Goal: Task Accomplishment & Management: Complete application form

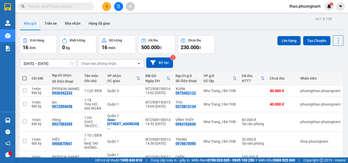
click at [74, 9] on input "text" at bounding box center [58, 7] width 60 height 6
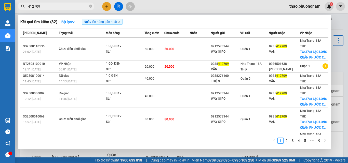
type input "412709"
drag, startPoint x: 337, startPoint y: 21, endPoint x: 328, endPoint y: 23, distance: 8.5
click at [337, 21] on div at bounding box center [174, 81] width 348 height 163
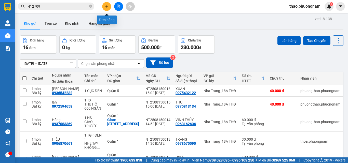
click at [107, 6] on icon "plus" at bounding box center [107, 7] width 4 height 4
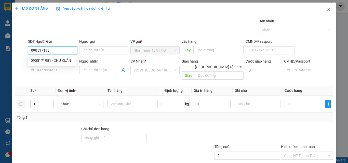
type input "0905171981"
click at [45, 62] on div "0905171981 - CHÚ XUÂN" at bounding box center [52, 61] width 43 height 6
type input "CHÚ XUÂN"
type input "0767985880"
type input "PHÚC"
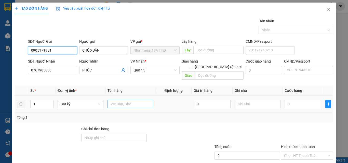
type input "0905171981"
click at [118, 100] on input "text" at bounding box center [131, 104] width 46 height 8
type input "1 THÙNG"
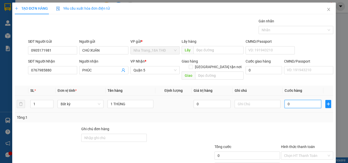
click at [299, 100] on input "0" at bounding box center [303, 104] width 37 height 8
type input "4"
type input "40"
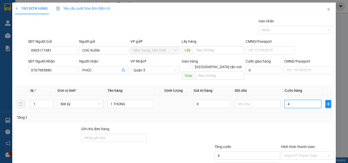
type input "40"
type input "40.000"
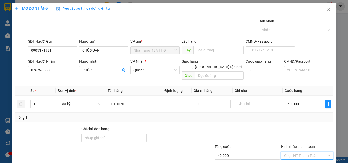
click at [292, 152] on input "Hình thức thanh toán" at bounding box center [305, 156] width 43 height 8
click at [296, 132] on div "Tại văn phòng" at bounding box center [304, 132] width 46 height 6
type input "0"
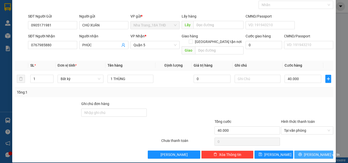
click at [305, 151] on button "[PERSON_NAME] và In" at bounding box center [313, 155] width 39 height 8
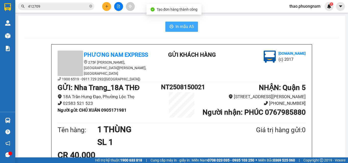
click at [186, 26] on span "In mẫu A5" at bounding box center [185, 26] width 18 height 6
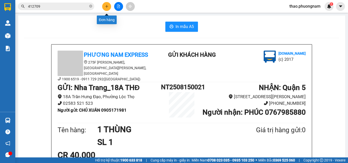
click at [108, 7] on icon "plus" at bounding box center [107, 7] width 4 height 4
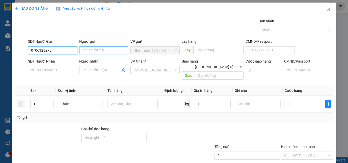
type input "0706128278"
click at [93, 50] on input "Người gửi" at bounding box center [103, 50] width 49 height 8
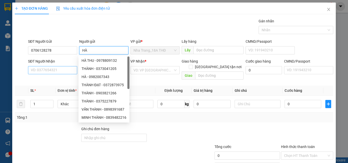
type input "HÀ"
click at [59, 69] on input "SĐT Người Nhận" at bounding box center [52, 70] width 49 height 8
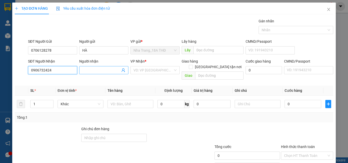
type input "0906732424"
click at [85, 69] on input "Người nhận" at bounding box center [101, 71] width 38 height 6
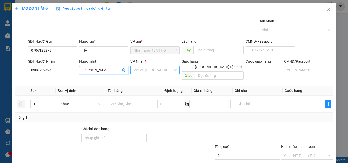
type input "[PERSON_NAME]"
click at [147, 69] on input "search" at bounding box center [154, 71] width 40 height 8
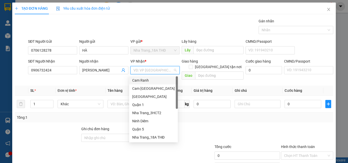
type input "Q"
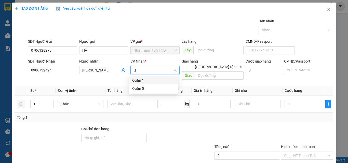
click at [138, 81] on div "Quận 1" at bounding box center [153, 81] width 43 height 6
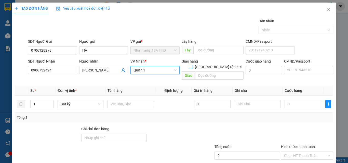
click at [192, 65] on input "[GEOGRAPHIC_DATA] tận nơi" at bounding box center [191, 67] width 4 height 4
checkbox input "true"
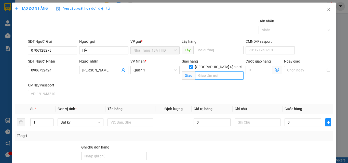
click at [202, 72] on input "text" at bounding box center [219, 76] width 48 height 8
type input "[STREET_ADDRESS][PERSON_NAME] (GTN"
click at [275, 69] on icon "dollar-circle" at bounding box center [277, 70] width 4 height 4
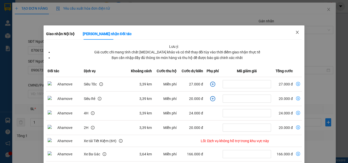
click at [295, 33] on icon "close" at bounding box center [297, 32] width 4 height 4
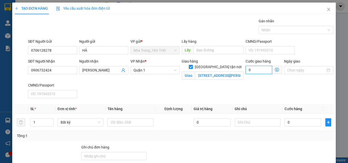
click at [249, 71] on input "0" at bounding box center [259, 70] width 27 height 8
type input "5"
type input "50"
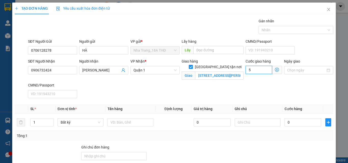
type input "50"
type input "50.000"
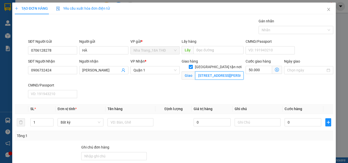
click at [221, 72] on input "[STREET_ADDRESS][PERSON_NAME] (GTN" at bounding box center [219, 76] width 48 height 8
click at [231, 72] on input "[STREET_ADDRESS][PERSON_NAME] (GTN" at bounding box center [219, 76] width 48 height 8
click at [228, 72] on input "[STREET_ADDRESS][PERSON_NAME] (GTN" at bounding box center [219, 76] width 48 height 8
type input "[STREET_ADDRESS][PERSON_NAME] (GTN 50)"
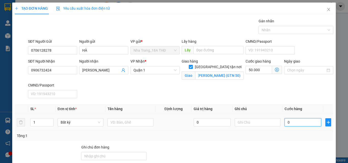
click at [289, 122] on input "0" at bounding box center [303, 123] width 37 height 8
type input "2"
type input "50.002"
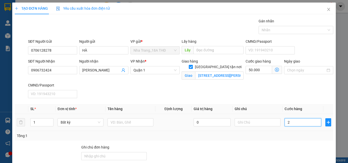
type input "20"
type input "50.020"
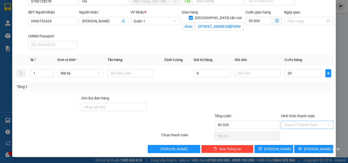
type input "20.000"
type input "70.000"
click at [294, 122] on input "Hình thức thanh toán" at bounding box center [305, 125] width 43 height 8
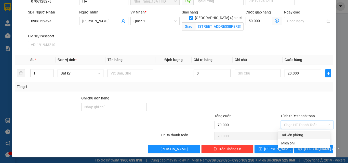
click at [297, 135] on div "Tại văn phòng" at bounding box center [304, 136] width 46 height 6
type input "0"
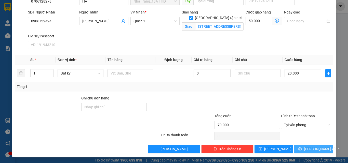
click at [310, 149] on span "[PERSON_NAME] và In" at bounding box center [322, 150] width 36 height 6
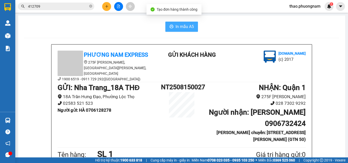
click at [173, 27] on button "In mẫu A5" at bounding box center [181, 27] width 33 height 10
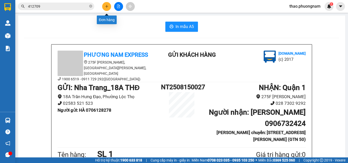
click at [109, 8] on button at bounding box center [106, 6] width 9 height 9
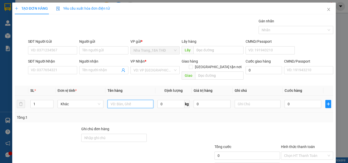
click at [126, 100] on input "text" at bounding box center [131, 104] width 46 height 8
type input "1 TX"
click at [285, 100] on input "0" at bounding box center [303, 104] width 37 height 8
type input "5"
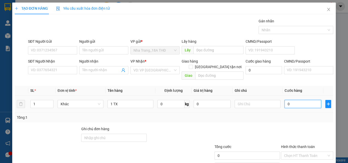
type input "5"
type input "50"
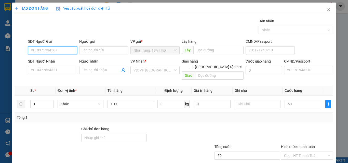
type input "50.000"
click at [49, 50] on input "SĐT Người Gửi" at bounding box center [52, 50] width 49 height 8
type input "0"
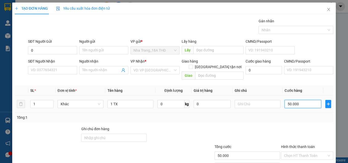
type input "0"
type input "50.000"
type input "0"
click at [327, 10] on icon "close" at bounding box center [329, 9] width 4 height 4
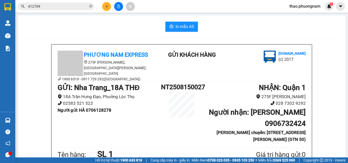
click at [76, 5] on input "412709" at bounding box center [58, 7] width 60 height 6
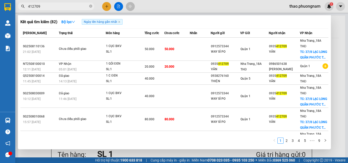
click at [76, 5] on input "412709" at bounding box center [58, 7] width 60 height 6
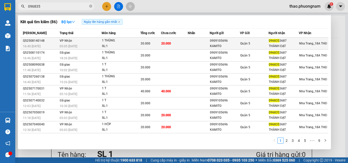
type input "096835"
click at [133, 47] on div "SL: 1" at bounding box center [121, 47] width 38 height 6
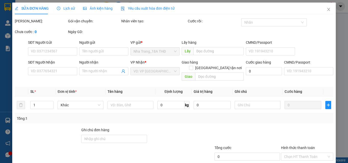
type input "0909105696"
type input "KAMITO"
type input "0968353687"
type input "THÀNH ĐẠT"
type input "20.000"
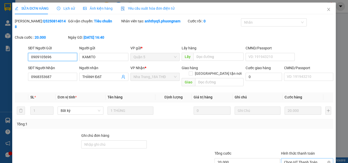
click at [298, 159] on span "Chọn HT Thanh Toán" at bounding box center [307, 163] width 46 height 8
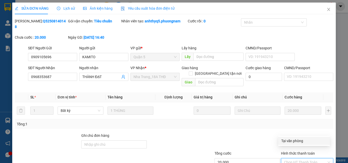
click at [295, 141] on div "Tại văn phòng" at bounding box center [304, 141] width 46 height 6
type input "0"
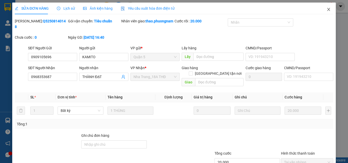
click at [326, 12] on span "Close" at bounding box center [329, 10] width 14 height 14
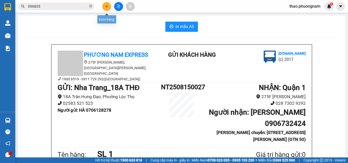
click at [106, 7] on icon "plus" at bounding box center [107, 7] width 4 height 4
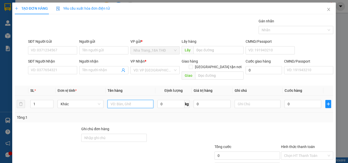
click at [112, 100] on input "text" at bounding box center [131, 104] width 46 height 8
type input "1 TX"
click at [288, 100] on input "0" at bounding box center [303, 104] width 37 height 8
type input "5"
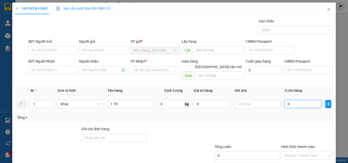
type input "5"
type input "50"
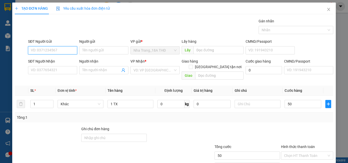
type input "50.000"
click at [66, 49] on input "SĐT Người Gửi" at bounding box center [52, 50] width 49 height 8
click at [49, 63] on div "0988865787 - SÂM" at bounding box center [52, 61] width 43 height 6
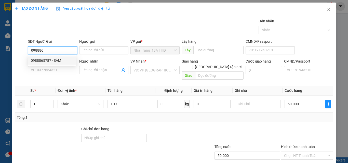
type input "0988865787"
type input "SÂM"
type input "0969406427"
type input "[PERSON_NAME]"
checkbox input "true"
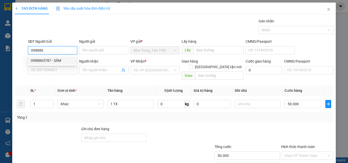
type input "31/36, ĐƯỜNG B7 [PERSON_NAME], XÃ [GEOGRAPHIC_DATA], NHÀ BÈ ( GTN :80)"
type input "130.000"
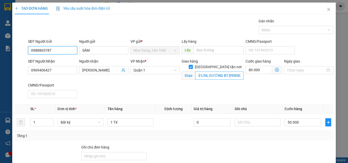
type input "0988865787"
click at [202, 72] on input "31/36, ĐƯỜNG B7 [PERSON_NAME], XÃ [GEOGRAPHIC_DATA], NHÀ BÈ ( GTN :80)" at bounding box center [219, 76] width 48 height 8
click at [210, 72] on input "31/36, ĐƯỜNG B7 [PERSON_NAME], XÃ [GEOGRAPHIC_DATA], NHÀ BÈ ( GTN :80)" at bounding box center [219, 76] width 48 height 8
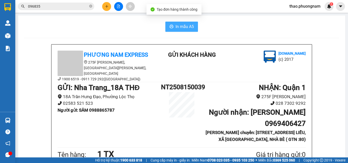
click at [187, 27] on span "In mẫu A5" at bounding box center [185, 26] width 18 height 6
click at [65, 6] on input "096835" at bounding box center [58, 7] width 60 height 6
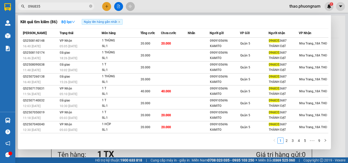
click at [65, 6] on input "096835" at bounding box center [58, 7] width 60 height 6
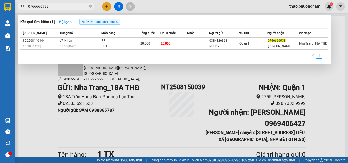
type input "0766660938"
click at [107, 8] on div at bounding box center [174, 81] width 348 height 163
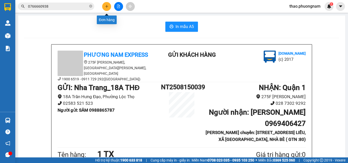
click at [107, 8] on button at bounding box center [106, 6] width 9 height 9
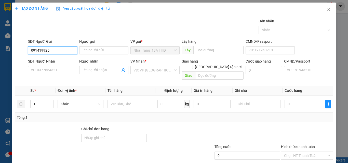
type input "0914199259"
click at [67, 62] on div "0914199259 - CÔ DUNG" at bounding box center [52, 61] width 43 height 6
type input "CÔ DUNG"
type input "0945302794"
type input "TRANG"
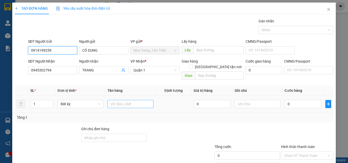
type input "0914199259"
click at [120, 101] on input "text" at bounding box center [131, 104] width 46 height 8
type input "1 TX"
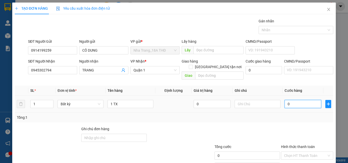
click at [296, 100] on input "0" at bounding box center [303, 104] width 37 height 8
type input "4"
type input "40"
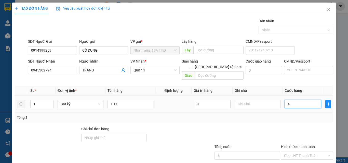
type input "40"
type input "40.000"
click at [293, 152] on input "Hình thức thanh toán" at bounding box center [305, 156] width 43 height 8
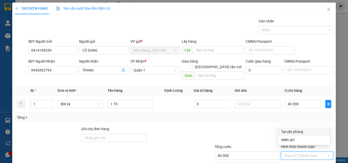
click at [295, 130] on div "Tại văn phòng" at bounding box center [304, 132] width 46 height 6
type input "0"
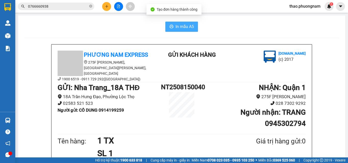
click at [165, 26] on button "In mẫu A5" at bounding box center [181, 27] width 33 height 10
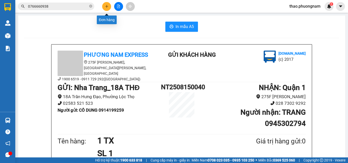
click at [107, 9] on button at bounding box center [106, 6] width 9 height 9
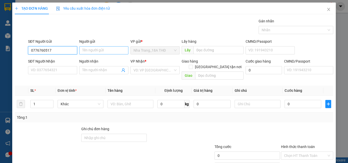
type input "0776760517"
click at [100, 51] on input "Người gửi" at bounding box center [103, 50] width 49 height 8
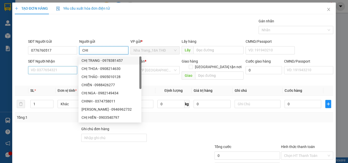
type input "CHI"
click at [63, 68] on input "SĐT Người Nhận" at bounding box center [52, 70] width 49 height 8
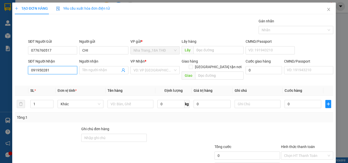
type input "0919502812"
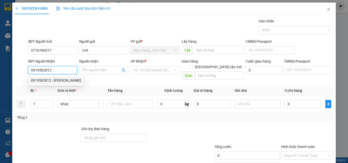
click at [64, 83] on div "0919502812 - [PERSON_NAME]" at bounding box center [56, 81] width 50 height 6
type input "THẢO"
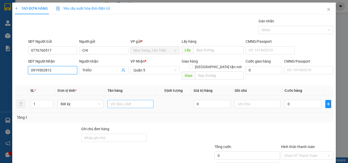
type input "0919502812"
click at [128, 100] on input "text" at bounding box center [131, 104] width 46 height 8
type input "1 PHONG BÌ"
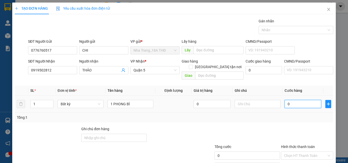
type input "2"
type input "20"
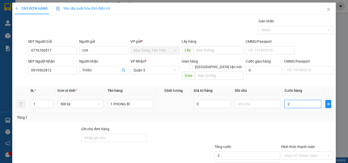
type input "20"
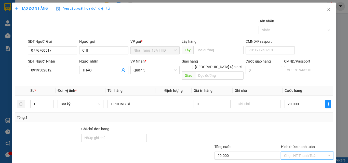
click at [302, 153] on input "Hình thức thanh toán" at bounding box center [305, 156] width 43 height 8
click at [292, 132] on div "Tại văn phòng" at bounding box center [304, 132] width 46 height 6
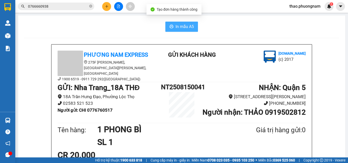
click at [178, 26] on span "In mẫu A5" at bounding box center [185, 26] width 18 height 6
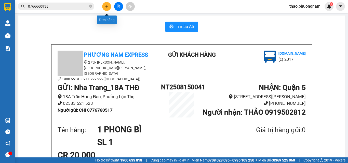
click at [106, 6] on icon "plus" at bounding box center [107, 7] width 4 height 4
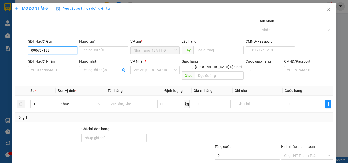
type input "0906571881"
click at [51, 63] on div "0906571881 - [PERSON_NAME]" at bounding box center [56, 61] width 50 height 6
type input "NGÂN"
type input "0935003320"
type input "TUẤN ANH"
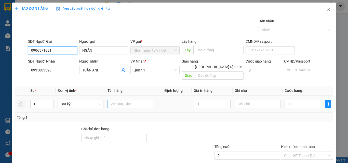
type input "0906571881"
click at [119, 100] on input "text" at bounding box center [131, 104] width 46 height 8
type input "1 TX"
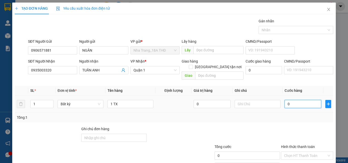
click at [295, 100] on input "0" at bounding box center [303, 104] width 37 height 8
type input "5"
type input "50"
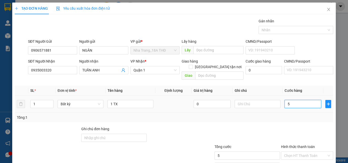
type input "50"
type input "50.000"
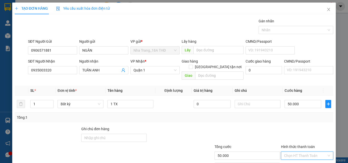
click at [306, 152] on input "Hình thức thanh toán" at bounding box center [305, 156] width 43 height 8
click at [300, 133] on div "Tại văn phòng" at bounding box center [304, 132] width 46 height 6
type input "0"
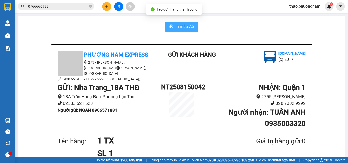
click at [187, 29] on span "In mẫu A5" at bounding box center [185, 26] width 18 height 6
click at [82, 7] on input "0766660938" at bounding box center [58, 7] width 60 height 6
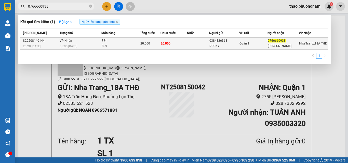
click at [150, 46] on div "20.000" at bounding box center [150, 44] width 20 height 6
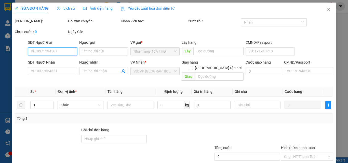
type input "0384826368"
type input "ROCKY"
type input "0766660938"
type input "[PERSON_NAME]"
type input "20.000"
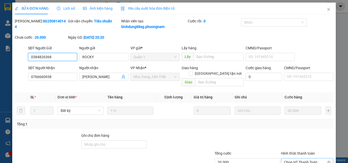
click at [297, 159] on span "Chọn HT Thanh Toán" at bounding box center [307, 163] width 46 height 8
type input "0"
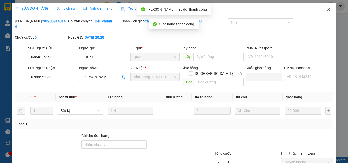
click at [327, 10] on icon "close" at bounding box center [329, 9] width 4 height 4
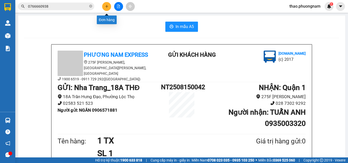
click at [106, 8] on icon "plus" at bounding box center [107, 7] width 4 height 4
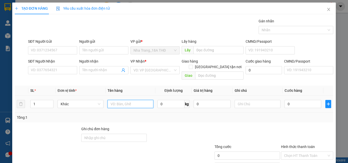
click at [114, 100] on input "text" at bounding box center [131, 104] width 46 height 8
type input "1 TX"
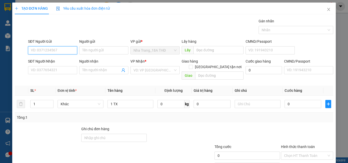
click at [54, 50] on input "SĐT Người Gửi" at bounding box center [52, 50] width 49 height 8
type input "0928689169"
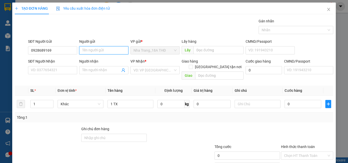
click at [85, 49] on input "Người gửi" at bounding box center [103, 50] width 49 height 8
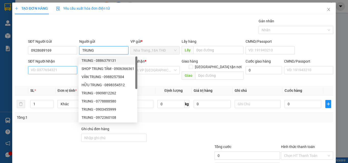
type input "TRUNG"
click at [54, 72] on input "SĐT Người Nhận" at bounding box center [52, 70] width 49 height 8
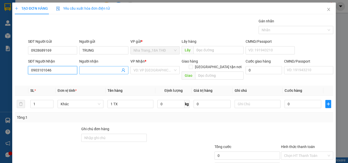
type input "0903101046"
click at [85, 71] on input "Người nhận" at bounding box center [101, 71] width 38 height 6
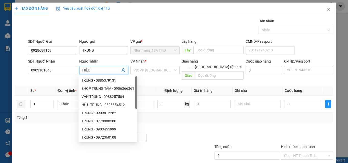
type input "HIẾU"
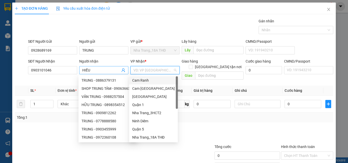
type input "Q"
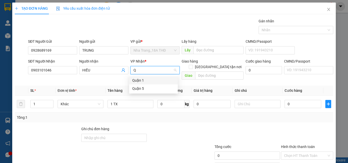
drag, startPoint x: 134, startPoint y: 81, endPoint x: 174, endPoint y: 76, distance: 40.0
click at [135, 81] on div "Quận 1" at bounding box center [153, 81] width 43 height 6
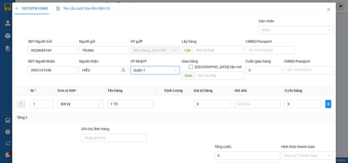
click at [192, 65] on input "[GEOGRAPHIC_DATA] tận nơi" at bounding box center [191, 67] width 4 height 4
checkbox input "true"
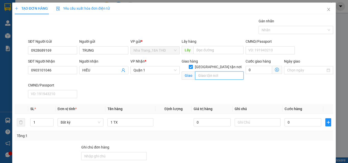
click at [206, 72] on input "text" at bounding box center [219, 76] width 48 height 8
type input "159/7 [PERSON_NAME] , QUẬN PHÚ NHUẬN"
click at [275, 70] on icon "dollar-circle" at bounding box center [277, 70] width 4 height 4
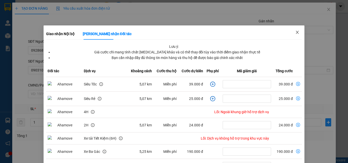
click at [295, 32] on icon "close" at bounding box center [297, 32] width 4 height 4
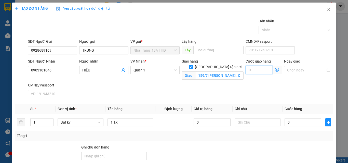
click at [255, 70] on input "0" at bounding box center [259, 70] width 27 height 8
type input "6"
type input "60"
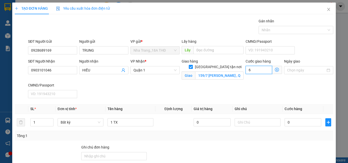
type input "60"
type input "60.000"
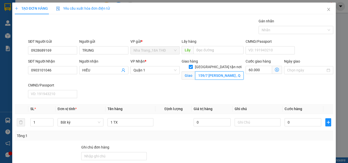
click at [227, 72] on input "159/7 [PERSON_NAME] , QUẬN PHÚ NHUẬN" at bounding box center [219, 76] width 48 height 8
click at [232, 72] on input "159/7 [PERSON_NAME] , QUẬN PHÚ NHUẬN" at bounding box center [219, 76] width 48 height 8
type input "159/7 [PERSON_NAME] , QUẬN PHÚ NHUẬN (GTN 60)"
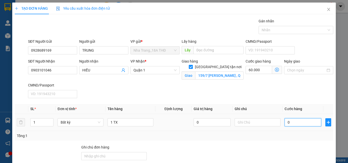
click at [299, 123] on input "0" at bounding box center [303, 123] width 37 height 8
type input "6"
type input "60.006"
type input "60"
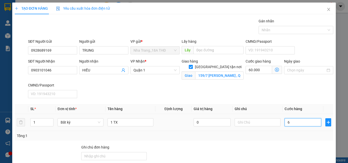
type input "60.060"
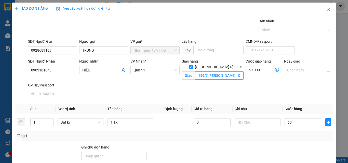
type input "60.000"
type input "120.000"
click at [210, 72] on input "159/7 [PERSON_NAME] , QUẬN PHÚ NHUẬN (GTN 60)" at bounding box center [219, 76] width 48 height 8
click at [220, 72] on input "159/7 [PERSON_NAME] , QUẬN PHÚ NHUẬN (GTN 60)" at bounding box center [219, 76] width 48 height 8
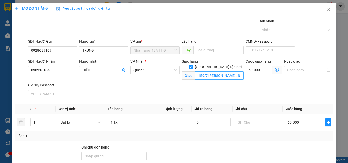
type input "159/7 [PERSON_NAME] , [GEOGRAPHIC_DATA] , QUẬN [GEOGRAPHIC_DATA] (GTN 60)"
click at [274, 72] on span "Giao nhận Nội bộ Giao nhận Đối tác Lưu ý: Giá cước chỉ mang tính chất [MEDICAL_…" at bounding box center [277, 70] width 10 height 8
click at [275, 72] on icon "dollar-circle" at bounding box center [277, 70] width 4 height 4
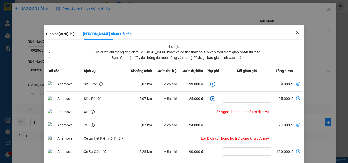
click at [295, 33] on icon "close" at bounding box center [297, 32] width 4 height 4
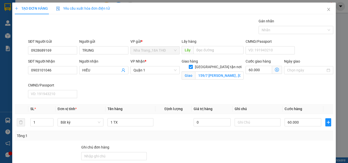
drag, startPoint x: 298, startPoint y: 123, endPoint x: 298, endPoint y: 127, distance: 3.6
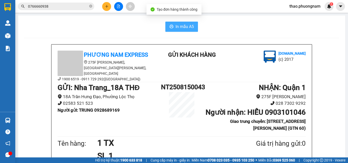
click at [177, 29] on span "In mẫu A5" at bounding box center [185, 26] width 18 height 6
click at [60, 7] on input "0766660938" at bounding box center [58, 7] width 60 height 6
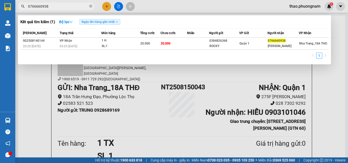
click at [60, 7] on input "0766660938" at bounding box center [58, 7] width 60 height 6
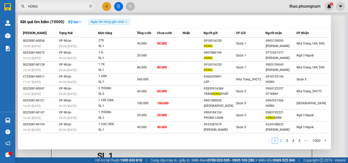
type input "HÙNG"
click at [282, 142] on link "2" at bounding box center [281, 141] width 6 height 6
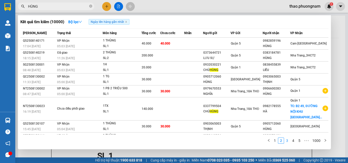
click at [288, 141] on link "3" at bounding box center [288, 141] width 6 height 6
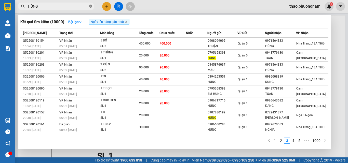
click at [91, 6] on icon "close-circle" at bounding box center [90, 6] width 3 height 3
type input "9301"
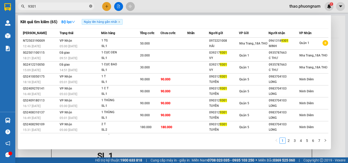
click at [91, 7] on icon "close-circle" at bounding box center [90, 6] width 3 height 3
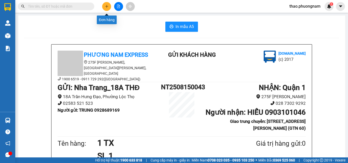
click at [106, 8] on button at bounding box center [106, 6] width 9 height 9
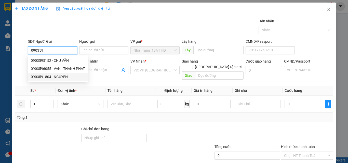
click at [66, 77] on div "0903591804 - NGUYÊN" at bounding box center [58, 77] width 54 height 6
type input "0903591804"
type input "NGUYÊN"
type input "0935775557"
type input "HUYNH"
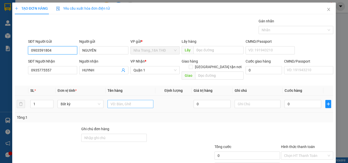
type input "0903591804"
click at [137, 100] on input "text" at bounding box center [131, 104] width 46 height 8
type input "1 TX"
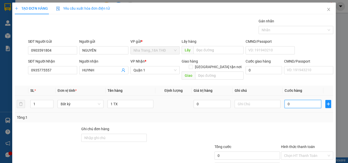
click at [291, 100] on input "0" at bounding box center [303, 104] width 37 height 8
type input "4"
type input "40"
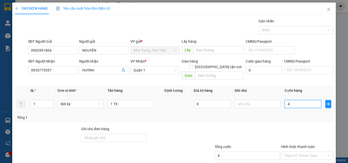
type input "40"
type input "40.000"
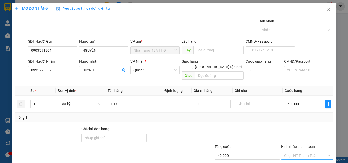
click at [294, 152] on input "Hình thức thanh toán" at bounding box center [305, 156] width 43 height 8
drag, startPoint x: 293, startPoint y: 137, endPoint x: 312, endPoint y: 147, distance: 21.9
click at [293, 158] on div "Tại văn phòng" at bounding box center [304, 161] width 46 height 6
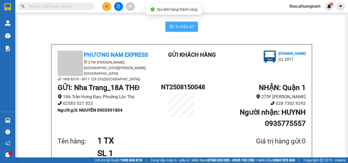
click at [176, 28] on span "In mẫu A5" at bounding box center [185, 26] width 18 height 6
